Goal: Find contact information: Find contact information

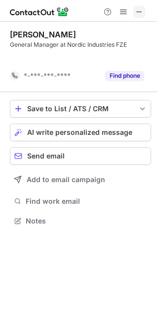
scroll to position [199, 157]
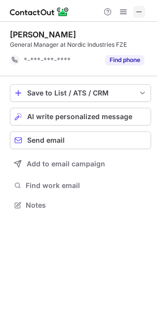
click at [139, 12] on span at bounding box center [139, 12] width 8 height 8
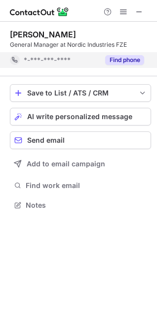
click at [111, 59] on button "Find phone" at bounding box center [124, 60] width 39 height 10
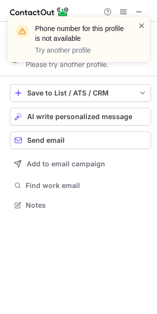
click at [142, 27] on span at bounding box center [142, 26] width 8 height 10
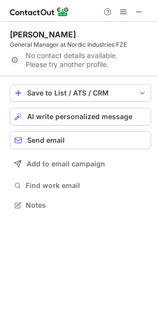
click at [155, 97] on div "Murad Qazza General Manager at Nordic Industries FZE No contact details availab…" at bounding box center [78, 121] width 157 height 199
click at [136, 12] on span at bounding box center [139, 12] width 8 height 8
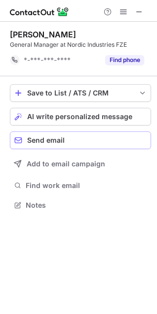
scroll to position [199, 157]
click at [136, 10] on span at bounding box center [139, 12] width 8 height 8
